Goal: Task Accomplishment & Management: Manage account settings

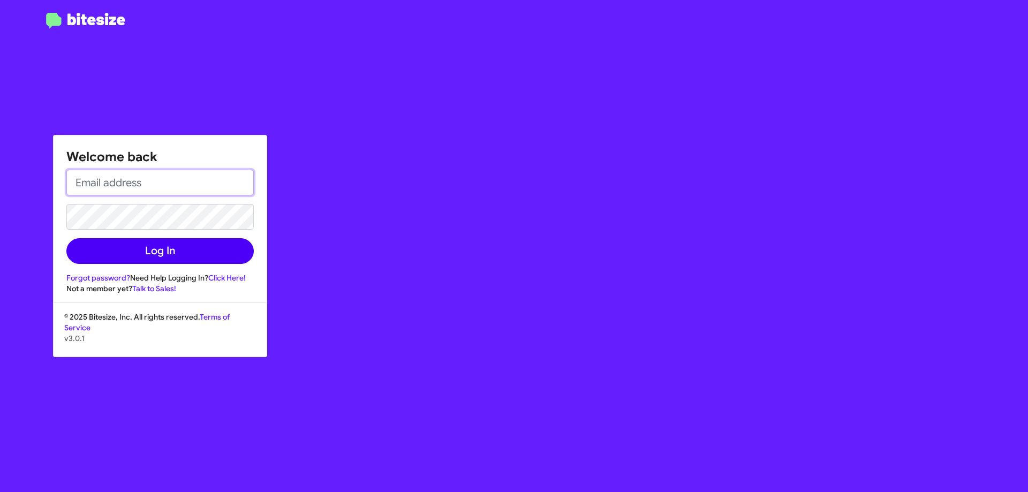
type input "[EMAIL_ADDRESS][DOMAIN_NAME]"
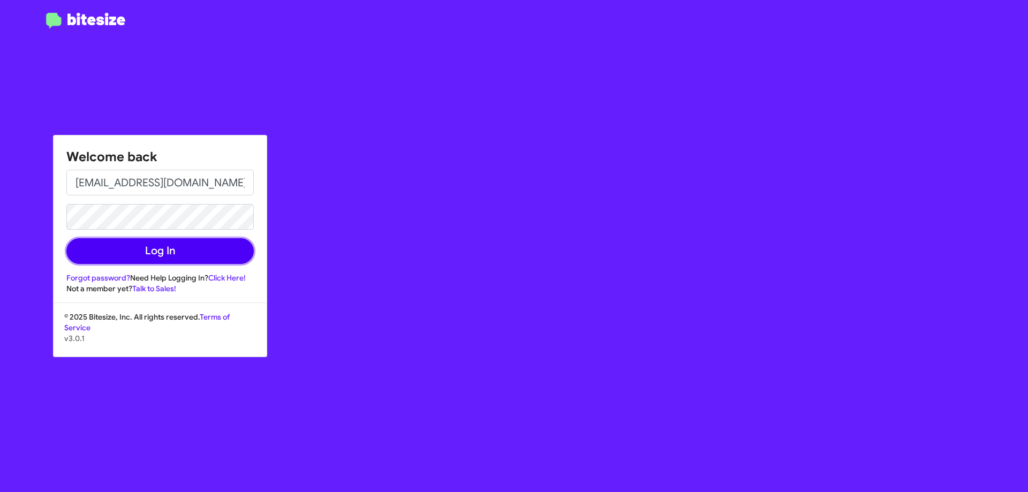
click at [198, 249] on button "Log In" at bounding box center [159, 251] width 187 height 26
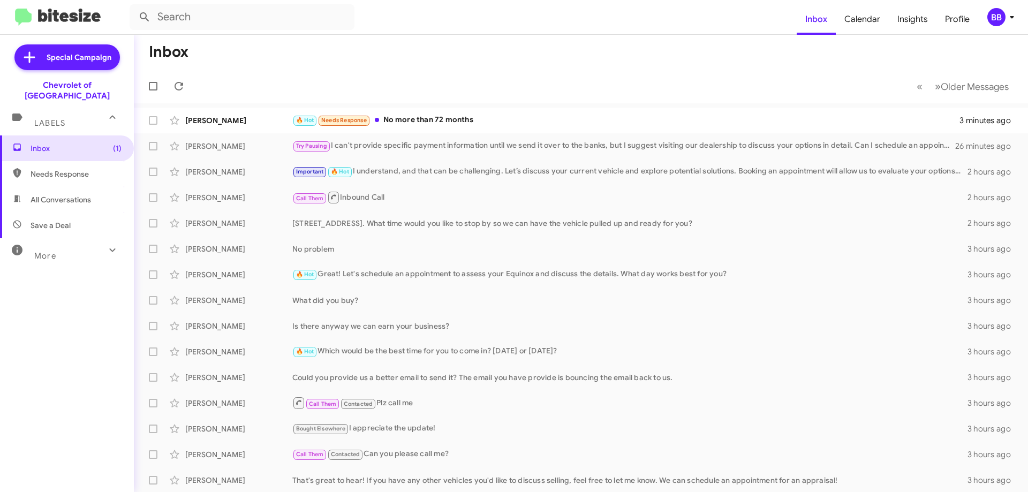
click at [996, 25] on div "BB" at bounding box center [997, 17] width 18 height 18
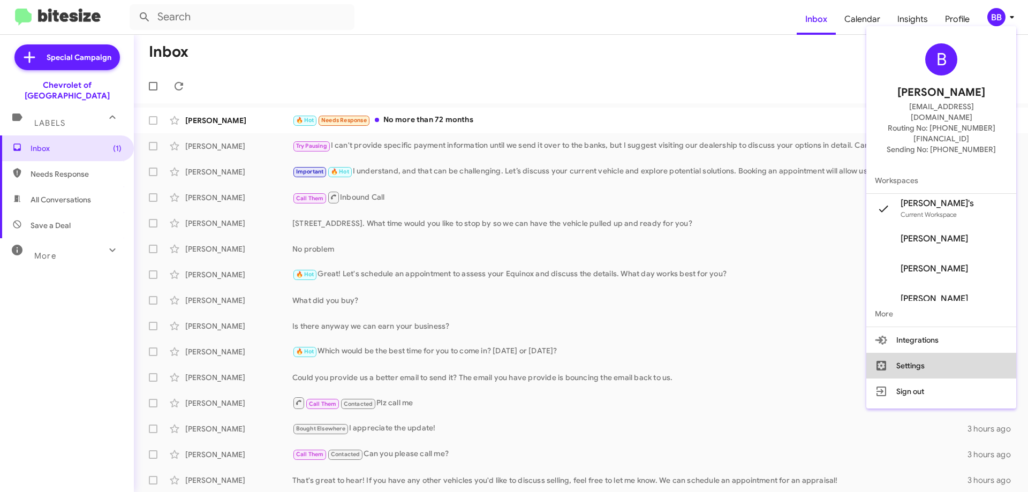
click at [945, 353] on button "Settings" at bounding box center [942, 366] width 150 height 26
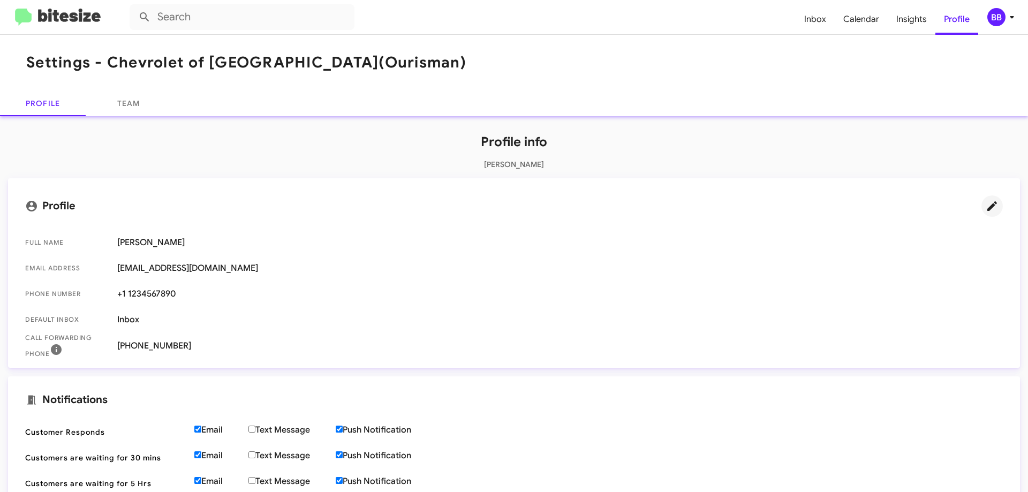
click at [988, 208] on icon at bounding box center [993, 206] width 10 height 10
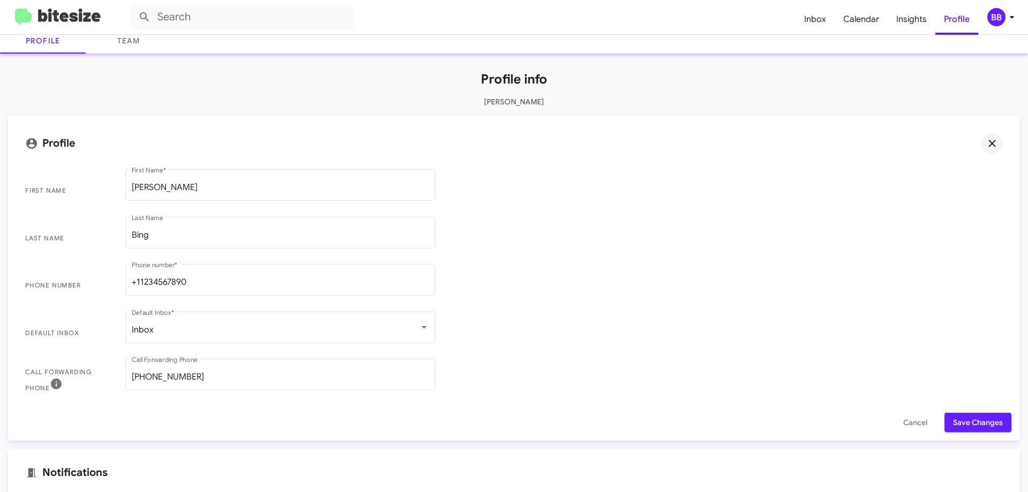
scroll to position [161, 0]
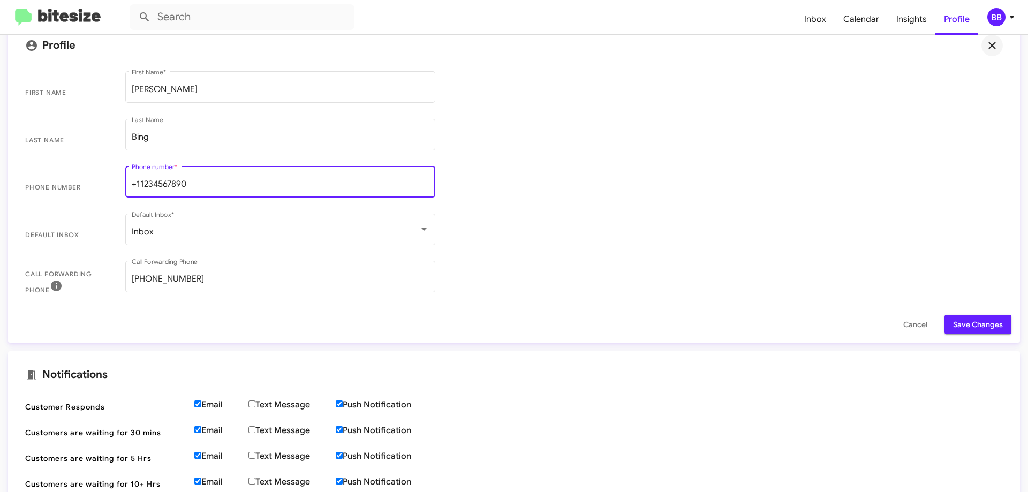
click at [268, 183] on input "+11234567890" at bounding box center [280, 184] width 297 height 10
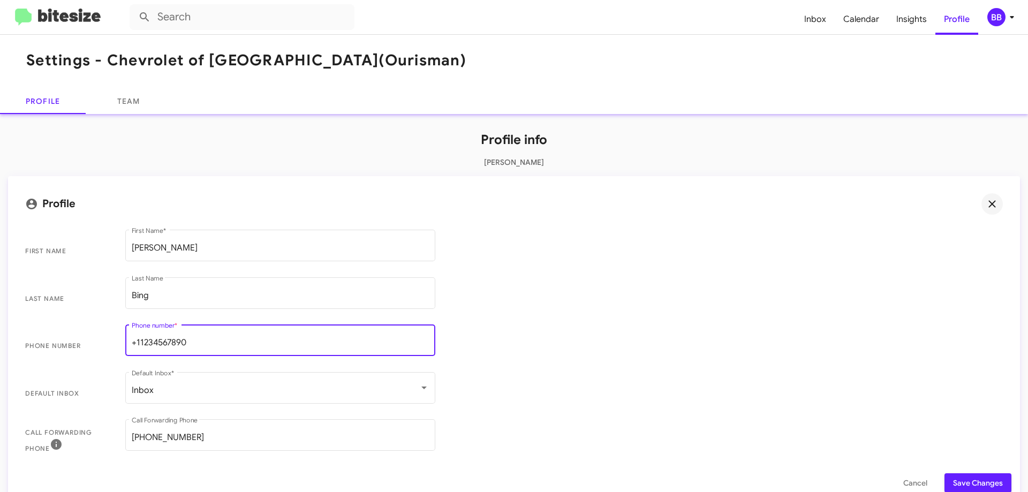
scroll to position [0, 0]
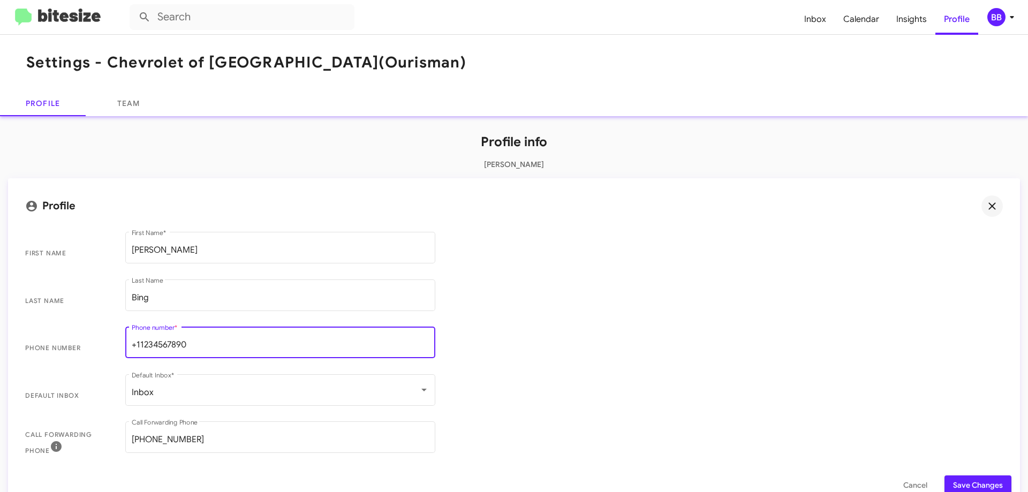
click at [1009, 17] on icon at bounding box center [1012, 17] width 13 height 13
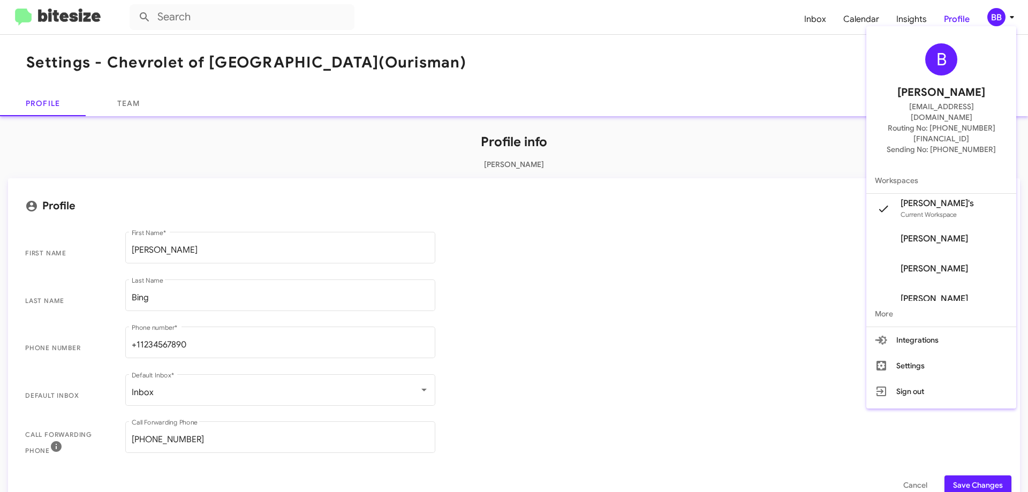
click at [963, 144] on span "Sending No: [PHONE_NUMBER]" at bounding box center [941, 149] width 109 height 11
click at [962, 144] on span "Sending No: [PHONE_NUMBER]" at bounding box center [941, 149] width 109 height 11
click at [962, 123] on span "Routing No: [PHONE_NUMBER][FINANCIAL_ID]" at bounding box center [941, 133] width 124 height 21
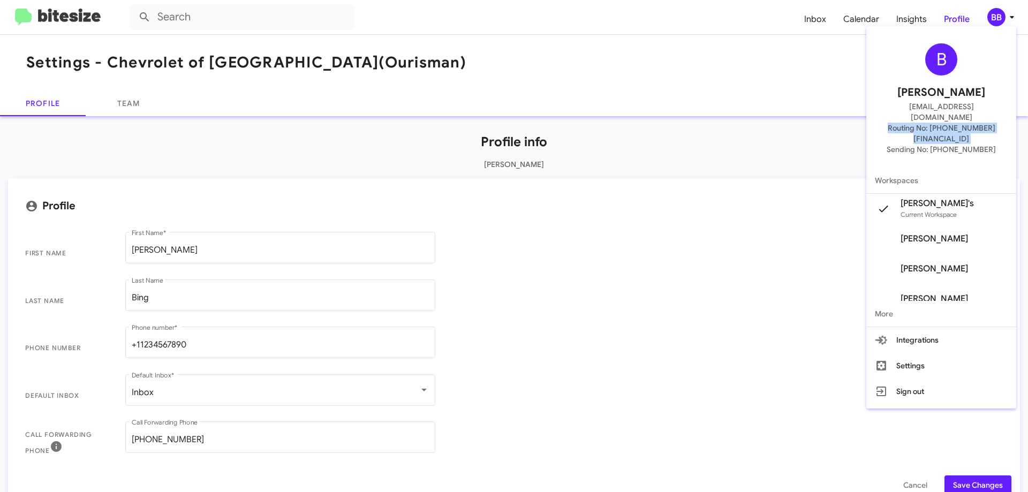
click at [962, 123] on span "Routing No: [PHONE_NUMBER][FINANCIAL_ID]" at bounding box center [941, 133] width 124 height 21
click at [114, 106] on div at bounding box center [514, 246] width 1028 height 492
click at [126, 104] on link "Team" at bounding box center [129, 104] width 86 height 26
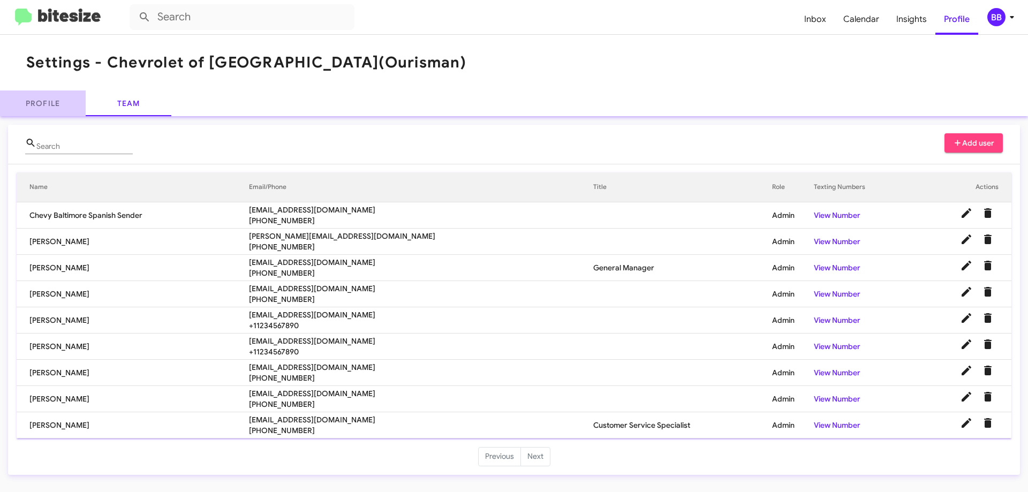
click at [59, 103] on link "Profile" at bounding box center [43, 104] width 86 height 26
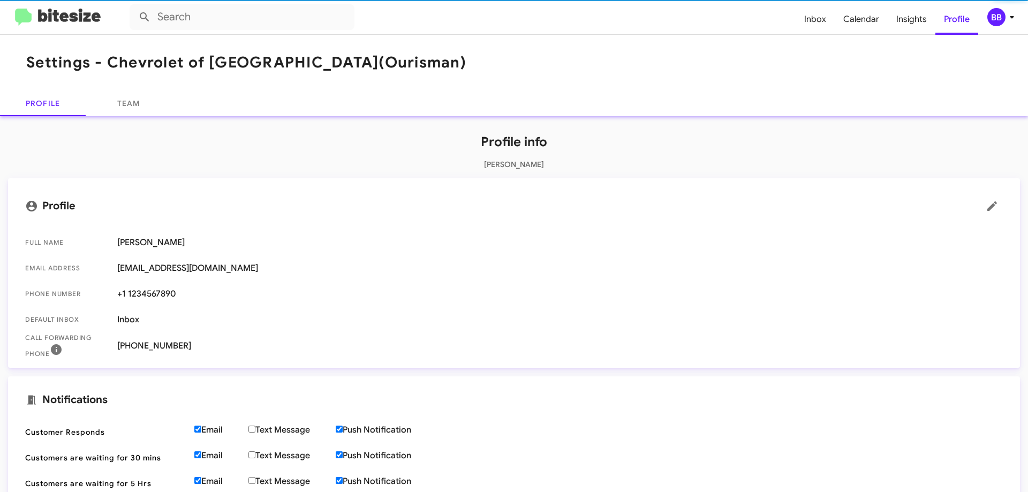
click at [72, 14] on img at bounding box center [58, 18] width 86 height 18
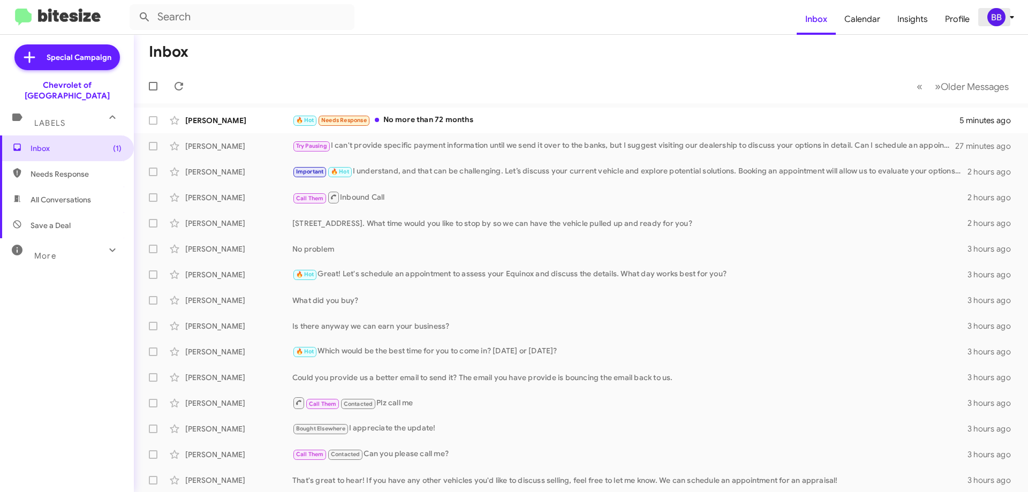
click at [1002, 17] on div "BB" at bounding box center [997, 17] width 18 height 18
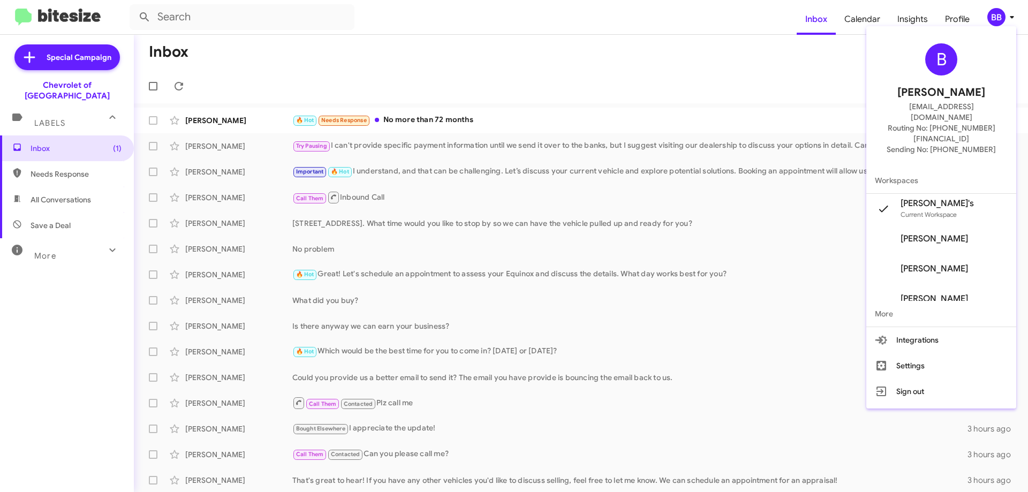
click at [1002, 17] on div at bounding box center [514, 246] width 1028 height 492
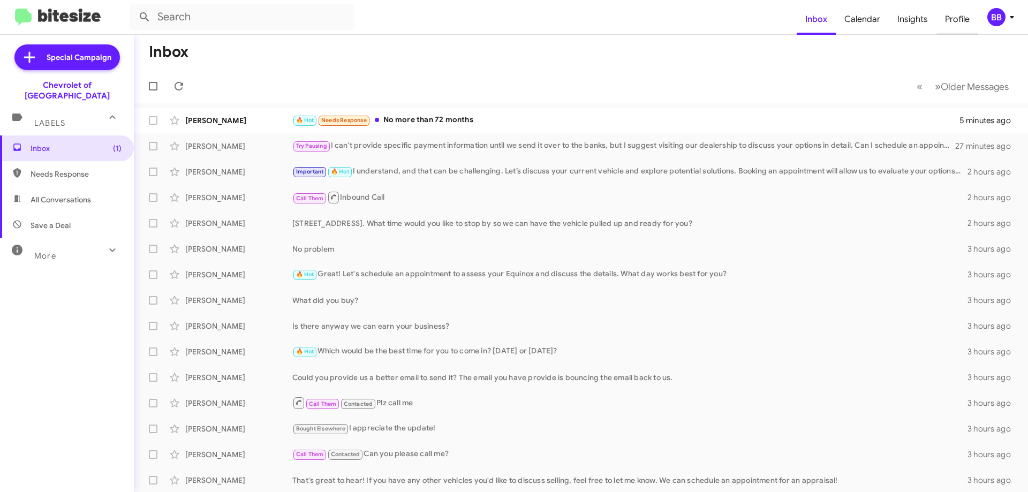
click at [955, 14] on span "Profile" at bounding box center [958, 19] width 42 height 31
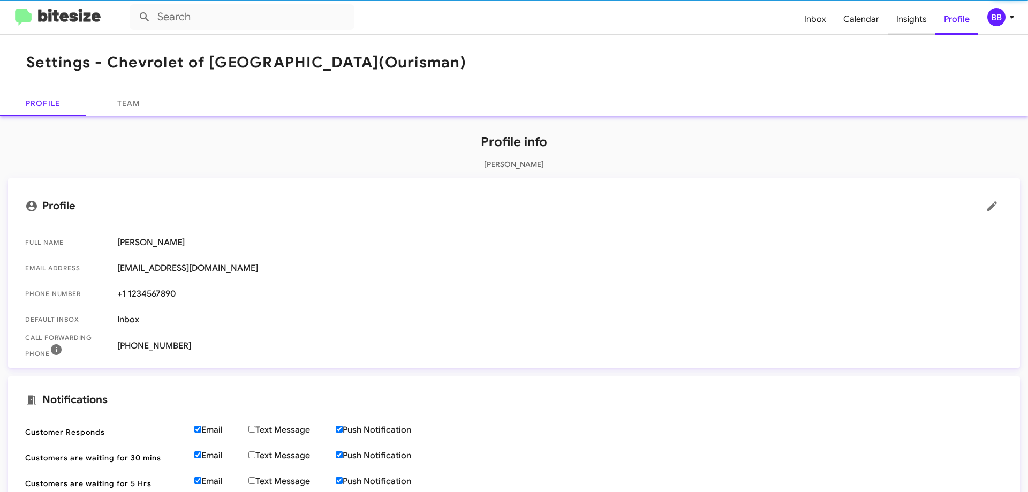
click at [910, 19] on span "Insights" at bounding box center [912, 19] width 48 height 31
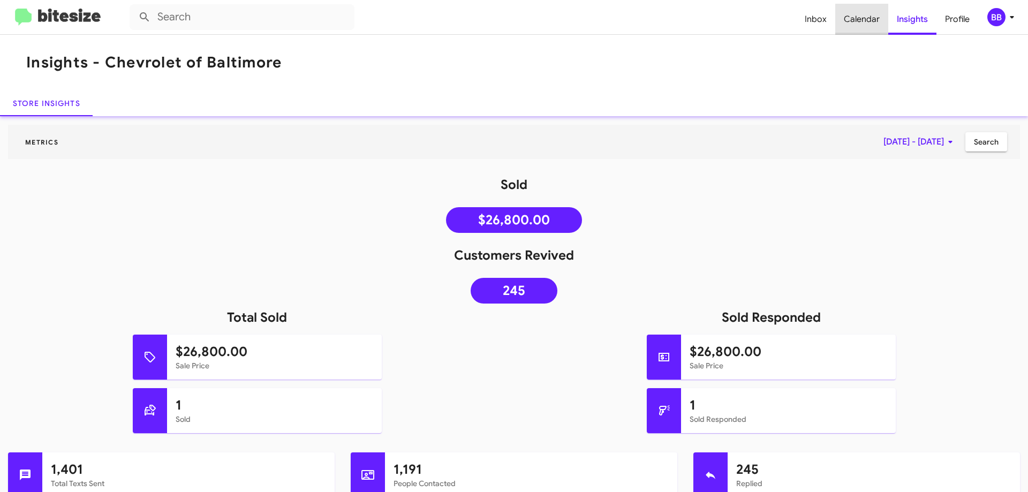
click at [871, 18] on span "Calendar" at bounding box center [861, 19] width 53 height 31
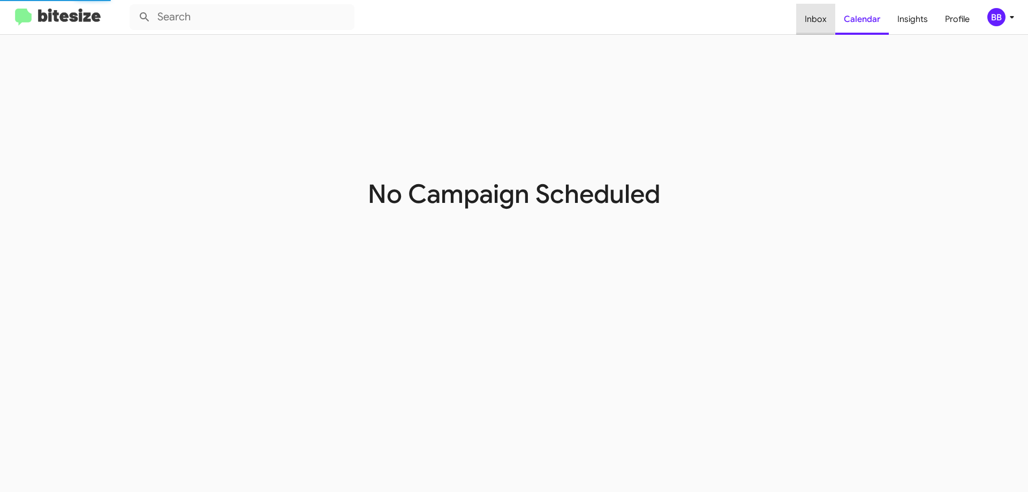
click at [815, 17] on span "Inbox" at bounding box center [815, 19] width 39 height 31
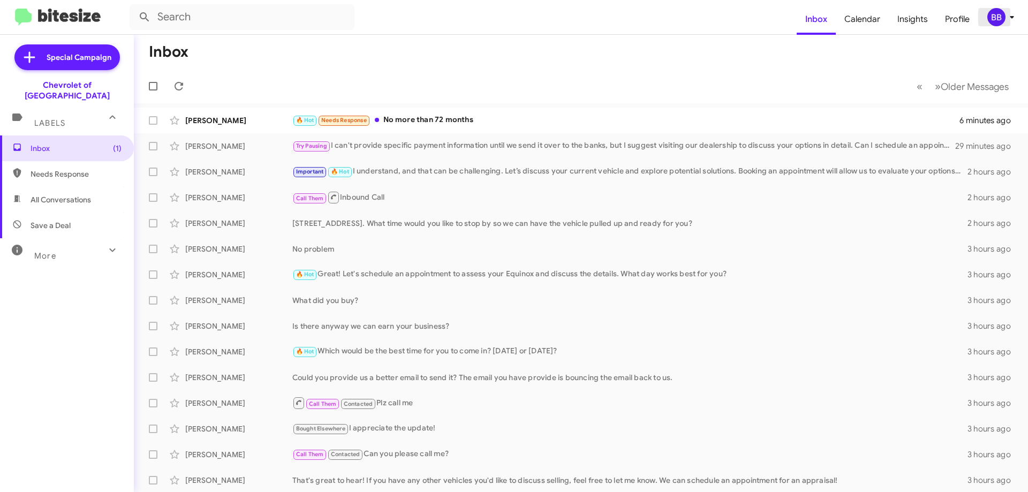
click at [992, 12] on div "BB" at bounding box center [997, 17] width 18 height 18
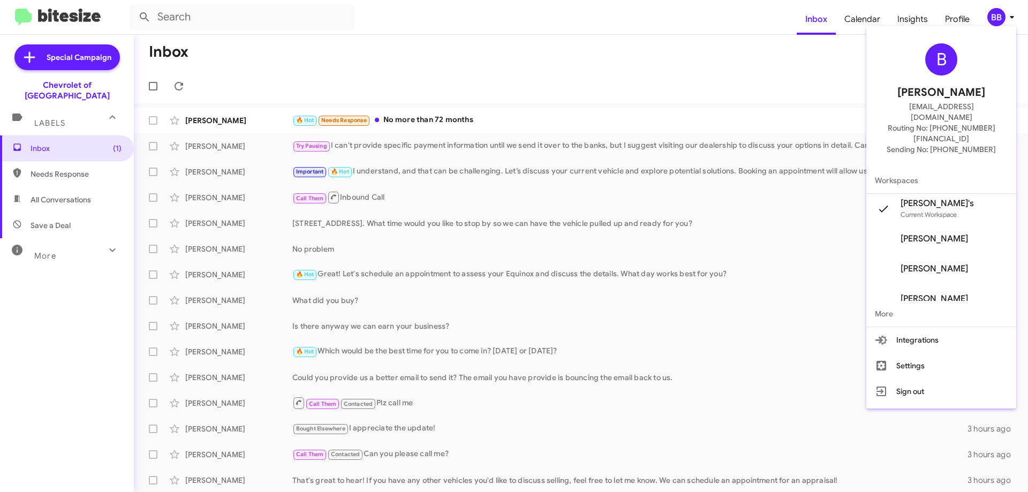
click at [923, 353] on button "Settings" at bounding box center [942, 366] width 150 height 26
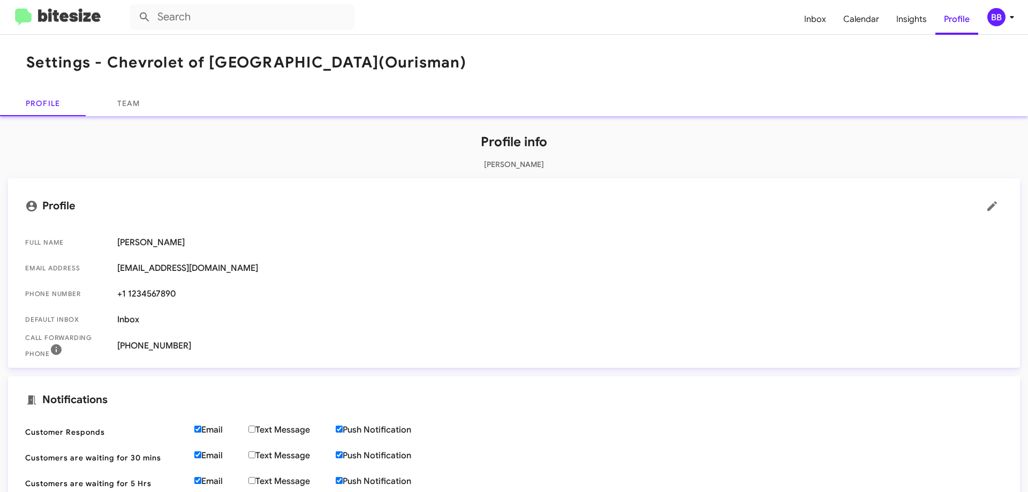
drag, startPoint x: 194, startPoint y: 344, endPoint x: 123, endPoint y: 344, distance: 71.2
click at [123, 344] on span "[PHONE_NUMBER]" at bounding box center [560, 346] width 886 height 11
copy span "[PHONE_NUMBER]"
click at [32, 14] on img at bounding box center [58, 18] width 86 height 18
